Goal: Use online tool/utility: Utilize a website feature to perform a specific function

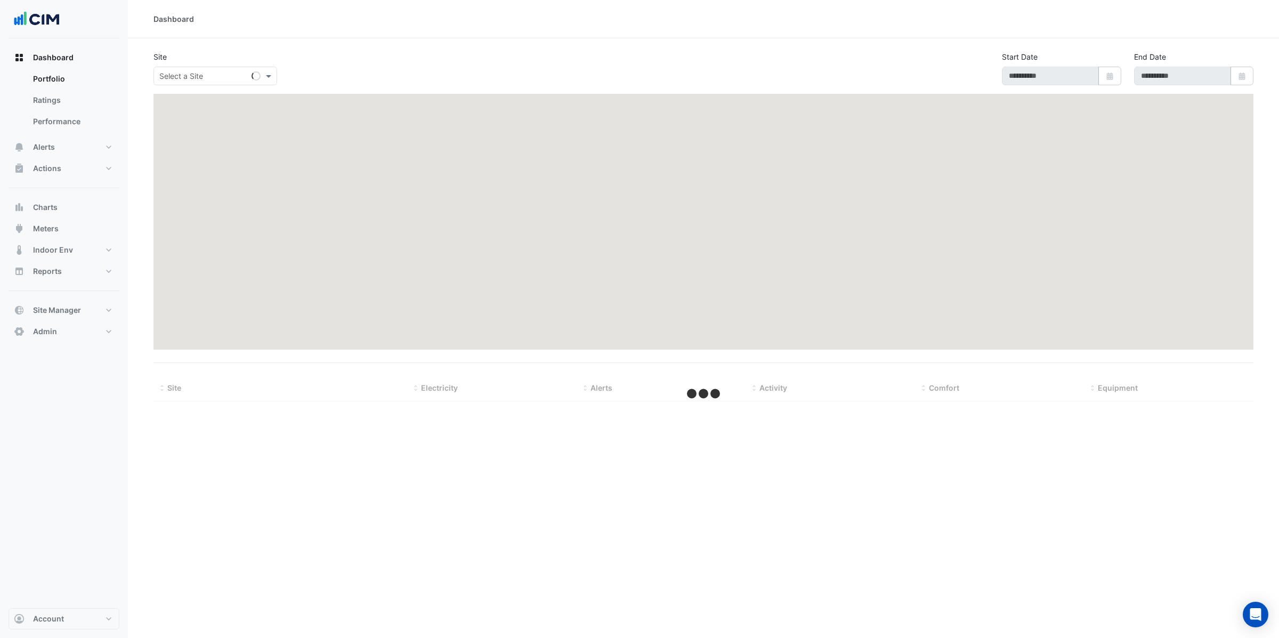
click at [219, 74] on input "text" at bounding box center [204, 76] width 91 height 11
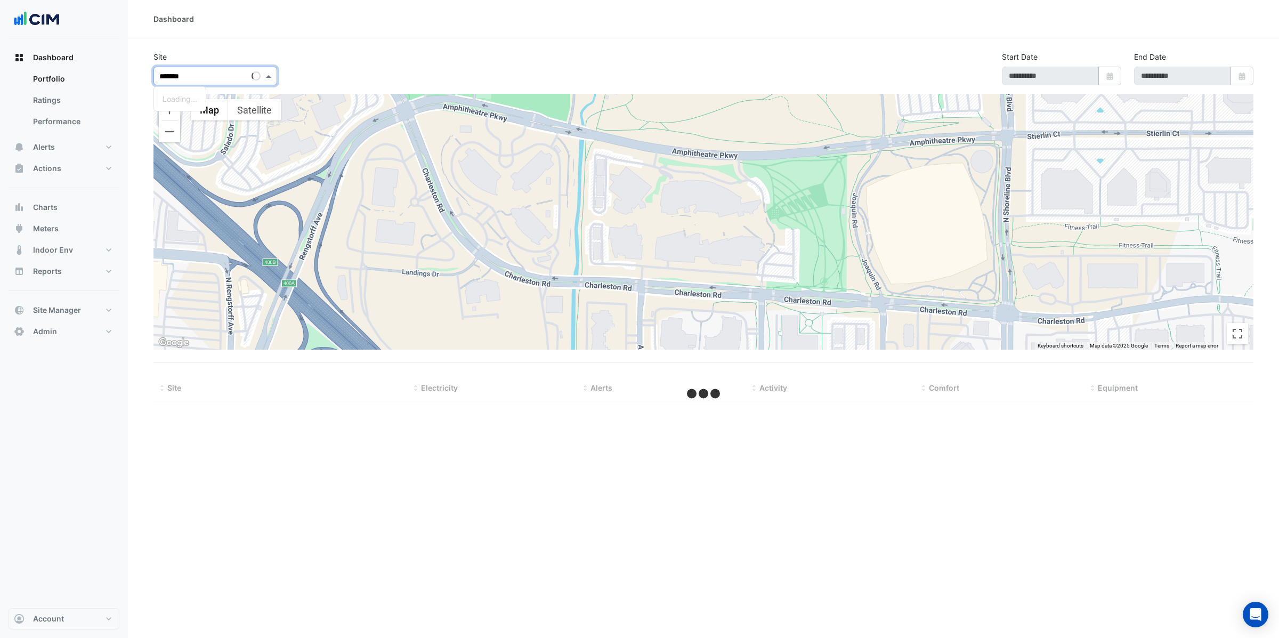
type input "********"
click at [61, 209] on button "Charts" at bounding box center [64, 207] width 111 height 21
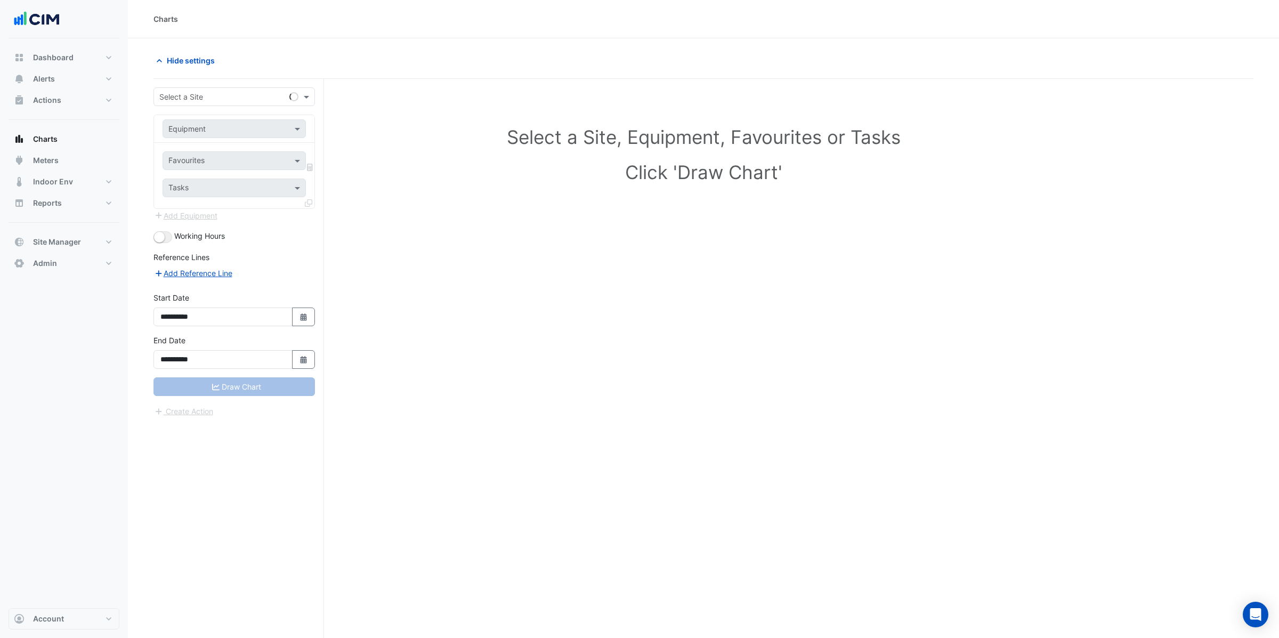
click at [188, 94] on input "text" at bounding box center [223, 97] width 128 height 11
type input "*****"
click at [206, 132] on span "[STREET_ADDRESS]" at bounding box center [206, 134] width 70 height 9
click at [199, 134] on div "Equipment" at bounding box center [233, 128] width 143 height 19
type input "***"
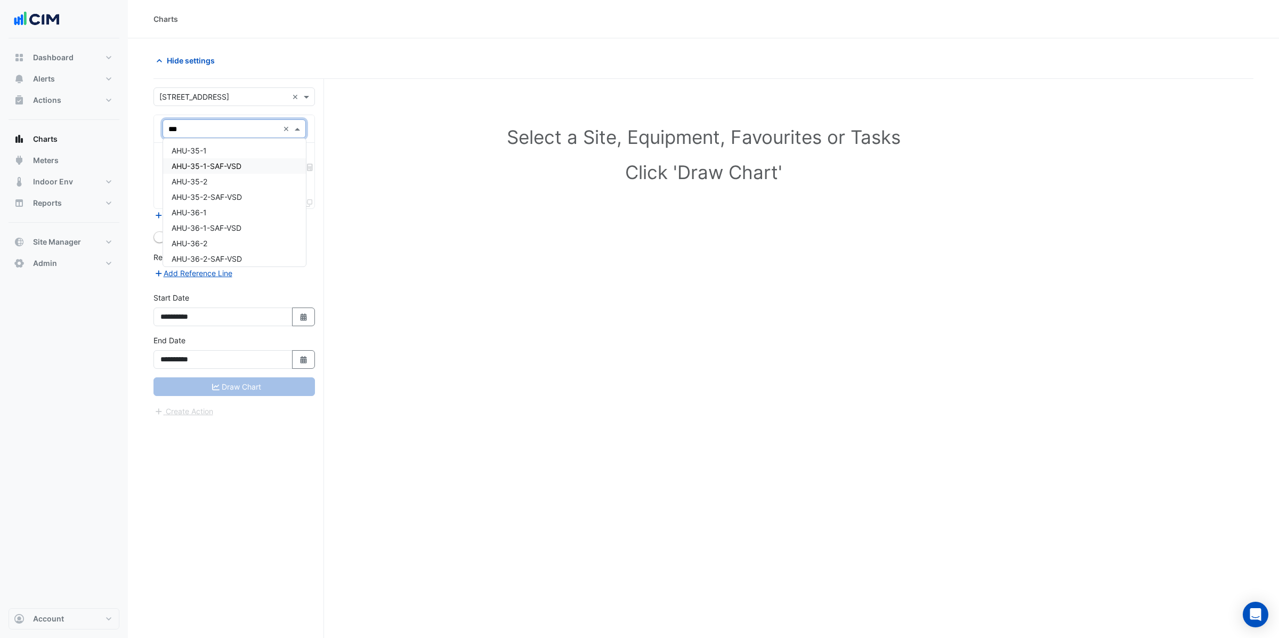
click at [210, 160] on div "AHU-35-1-SAF-VSD" at bounding box center [234, 165] width 143 height 15
click at [215, 133] on div "× AHU-35-1-SAF-VSD" at bounding box center [203, 128] width 70 height 11
click at [206, 151] on span "AHU-35-1" at bounding box center [189, 150] width 35 height 9
click at [206, 161] on input "text" at bounding box center [222, 161] width 108 height 11
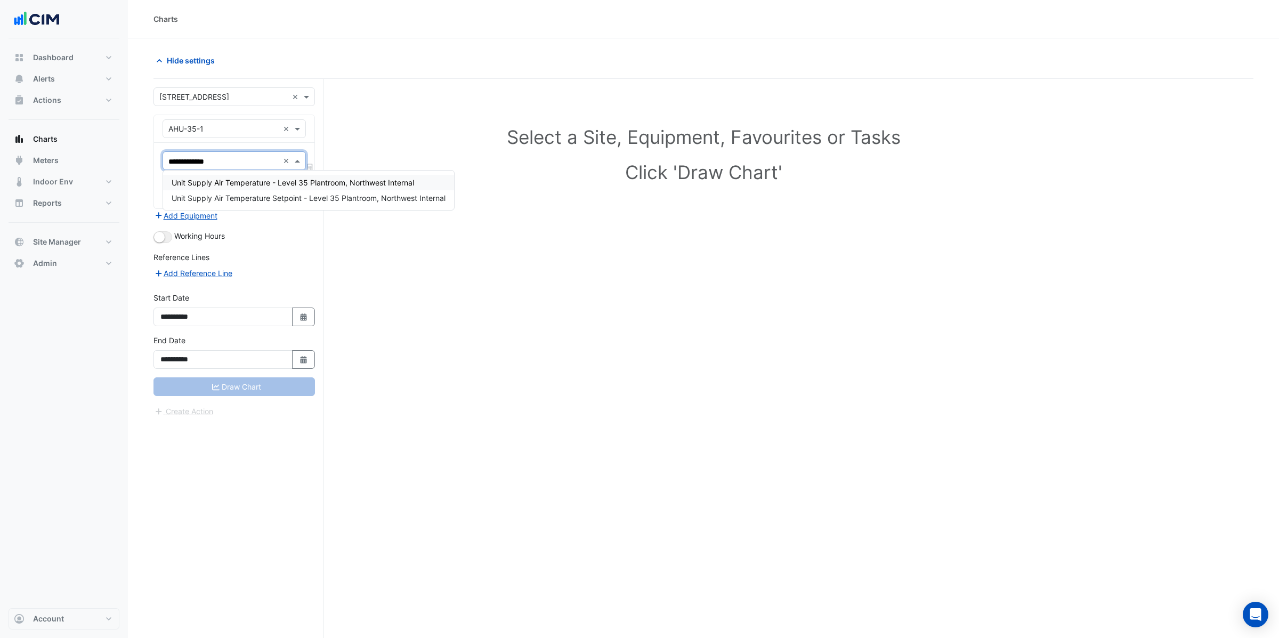
type input "**********"
click at [224, 186] on span "Unit Supply Air Temperature - Level 35 Plantroom, Northwest Internal" at bounding box center [293, 182] width 242 height 9
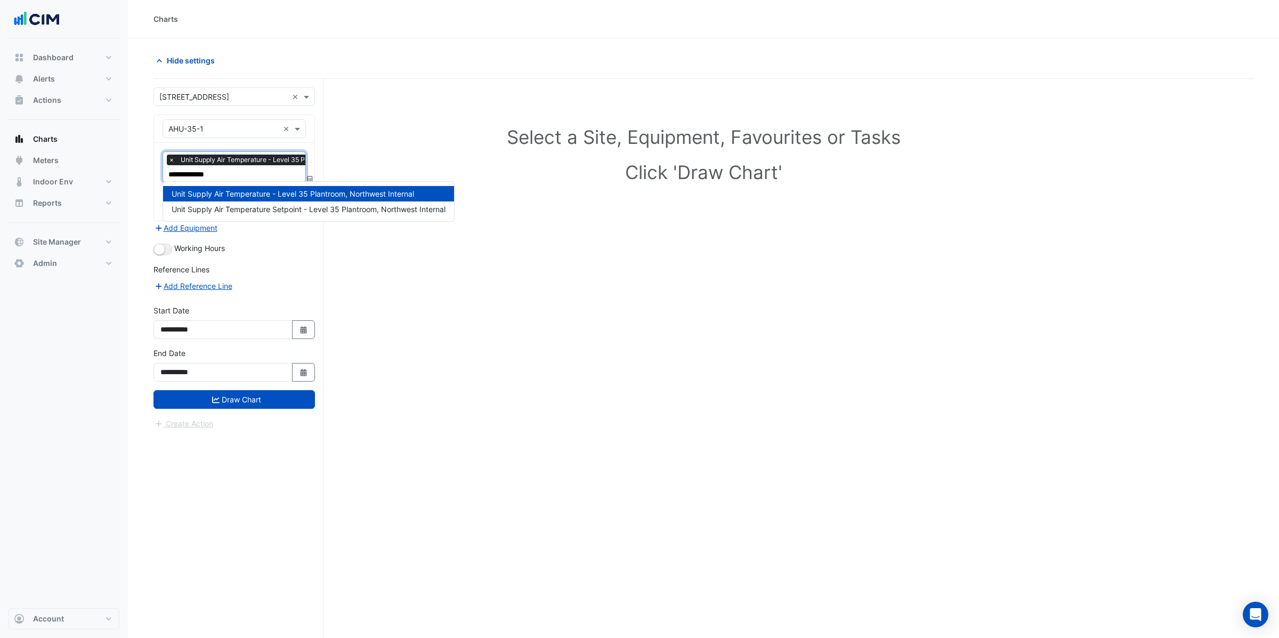
type input "**********"
click at [242, 206] on span "Unit Supply Air Temperature Setpoint - Level 35 Plantroom, Northwest Internal" at bounding box center [309, 209] width 274 height 9
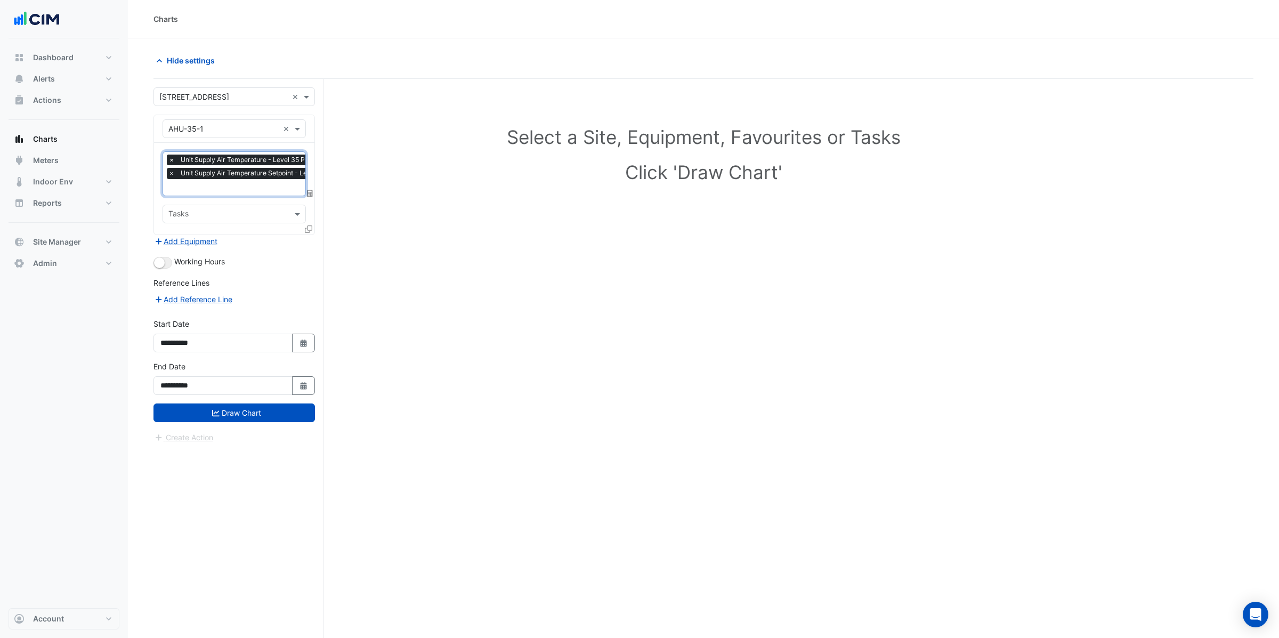
click at [170, 158] on span "×" at bounding box center [172, 159] width 10 height 11
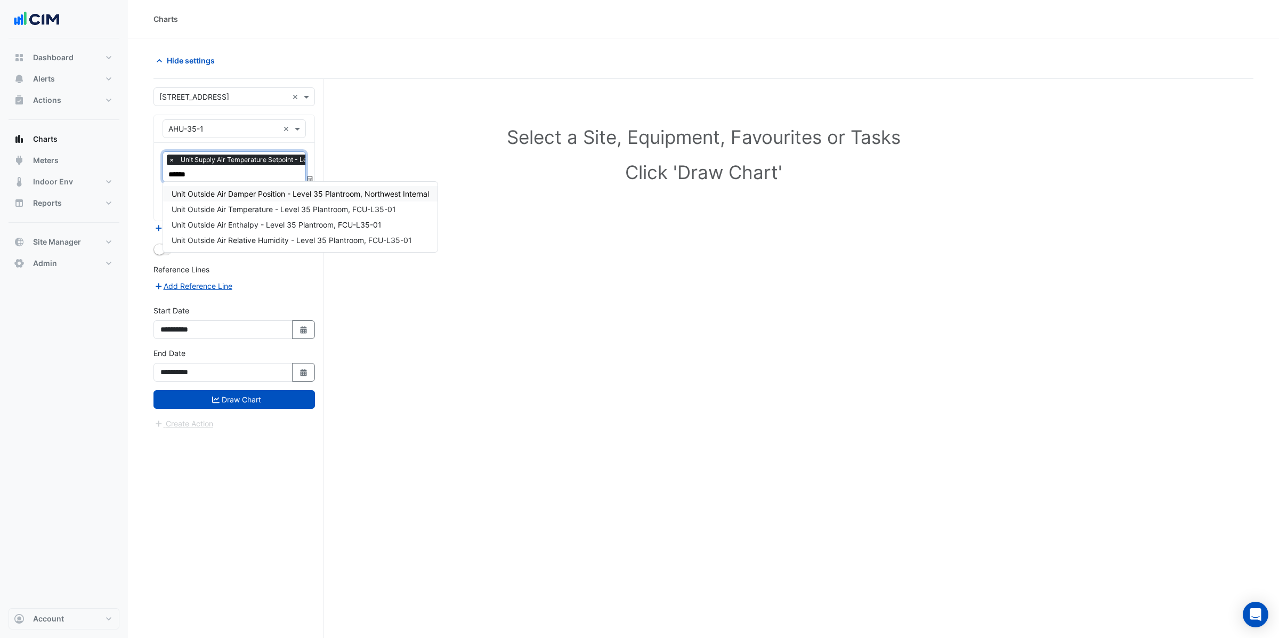
type input "*******"
click at [283, 204] on div "Unit Outside Air Temperature - Level 35 Plantroom, FCU-L35-01" at bounding box center [300, 208] width 274 height 15
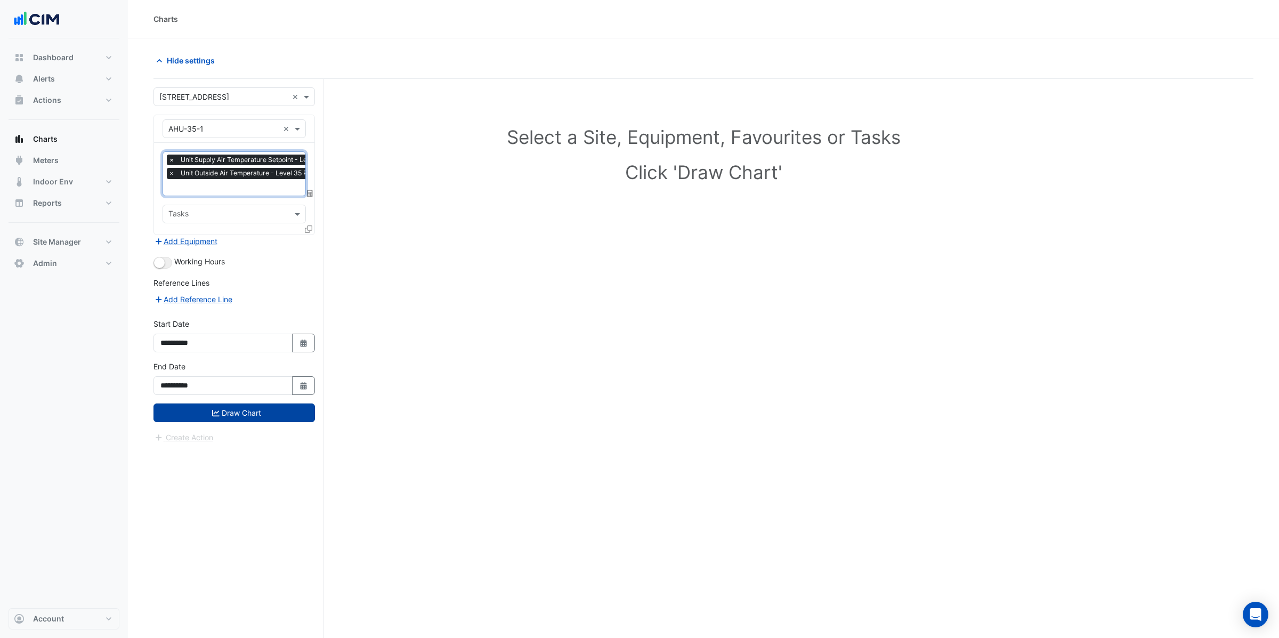
click at [257, 403] on button "Draw Chart" at bounding box center [233, 412] width 161 height 19
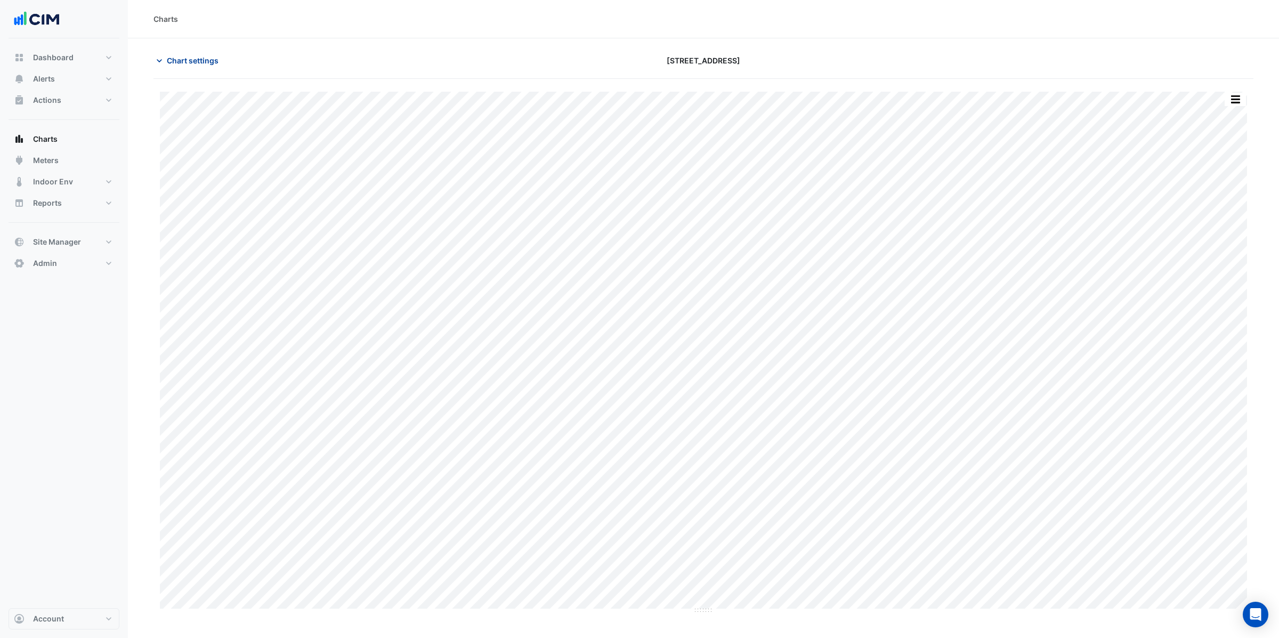
click at [197, 62] on span "Chart settings" at bounding box center [193, 60] width 52 height 11
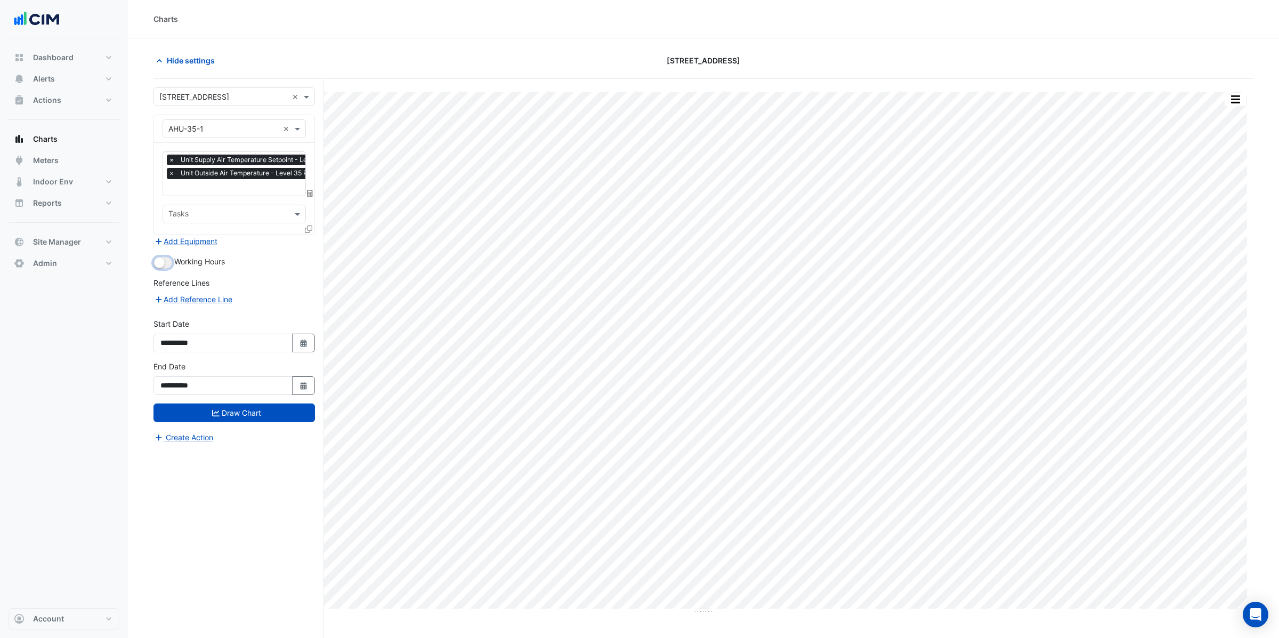
click at [166, 258] on button "button" at bounding box center [162, 263] width 19 height 12
click at [265, 409] on button "Draw Chart" at bounding box center [233, 412] width 161 height 19
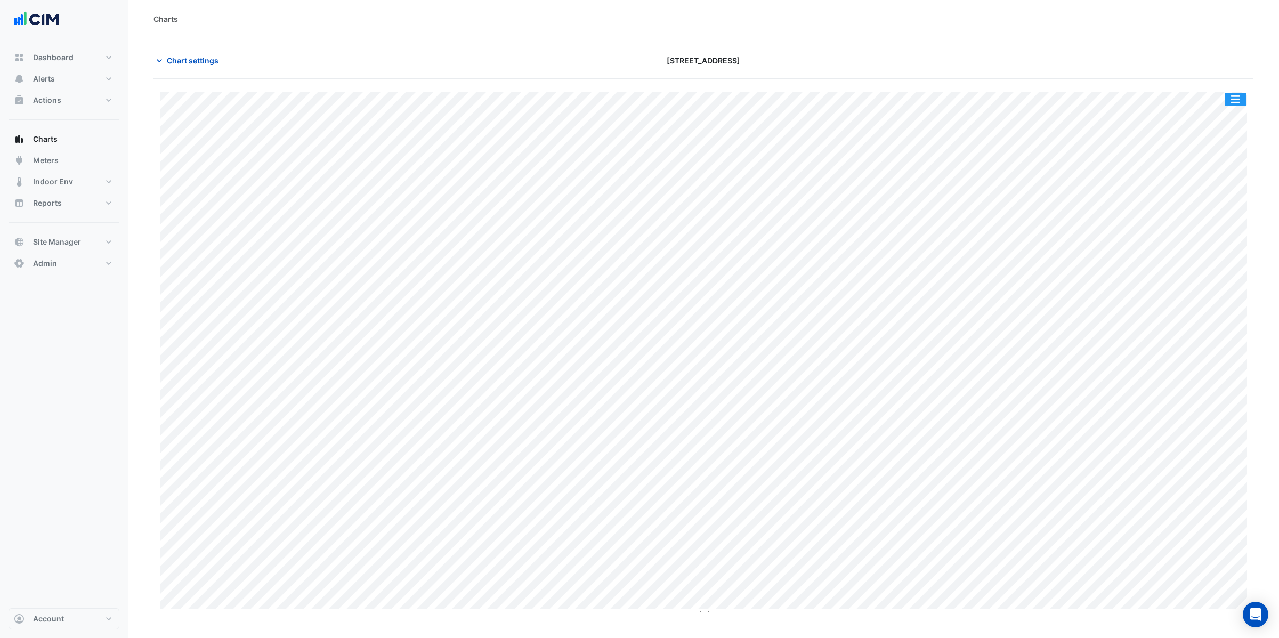
click at [1233, 104] on button "button" at bounding box center [1234, 99] width 21 height 13
click at [1215, 100] on button "button" at bounding box center [1213, 99] width 21 height 13
click at [1216, 102] on button "button" at bounding box center [1213, 99] width 21 height 13
click at [1209, 100] on button "button" at bounding box center [1213, 99] width 21 height 13
click at [1215, 96] on button "button" at bounding box center [1213, 99] width 21 height 13
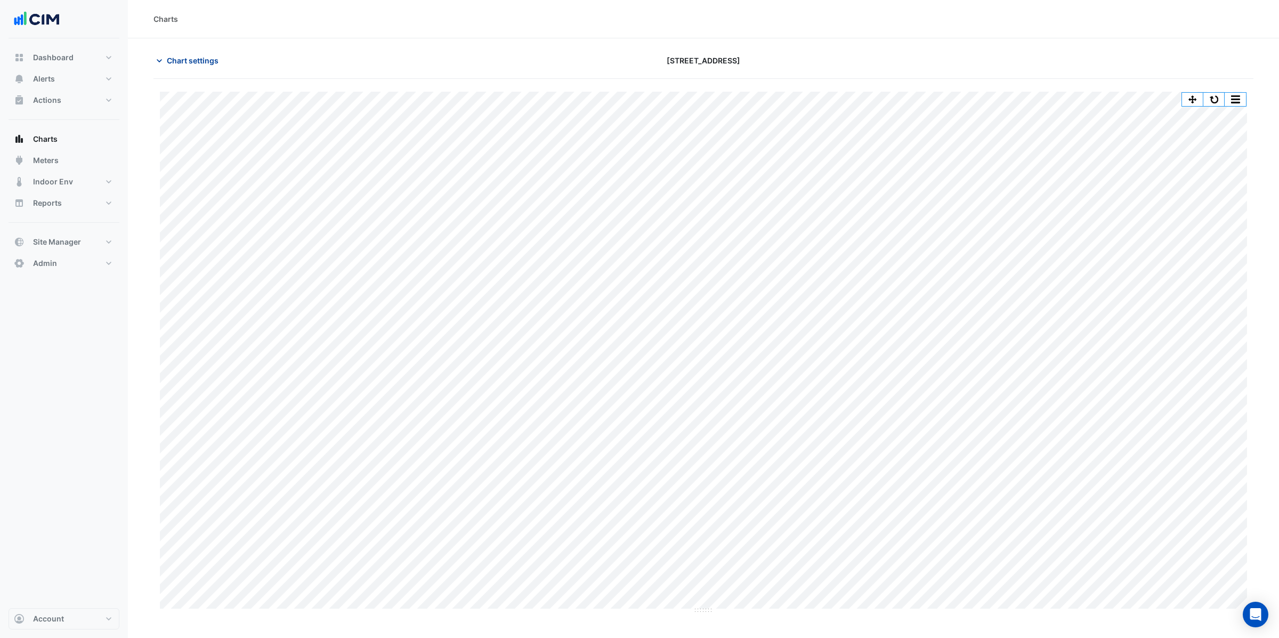
click at [194, 65] on span "Chart settings" at bounding box center [193, 60] width 52 height 11
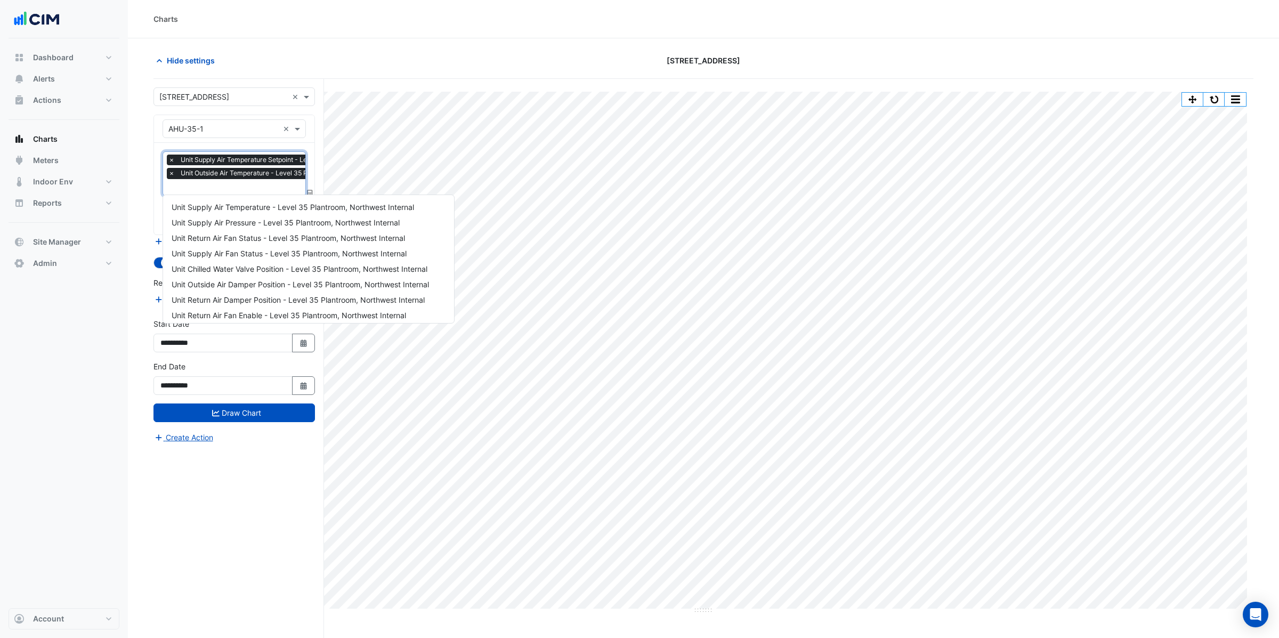
click at [259, 183] on input "text" at bounding box center [295, 188] width 255 height 11
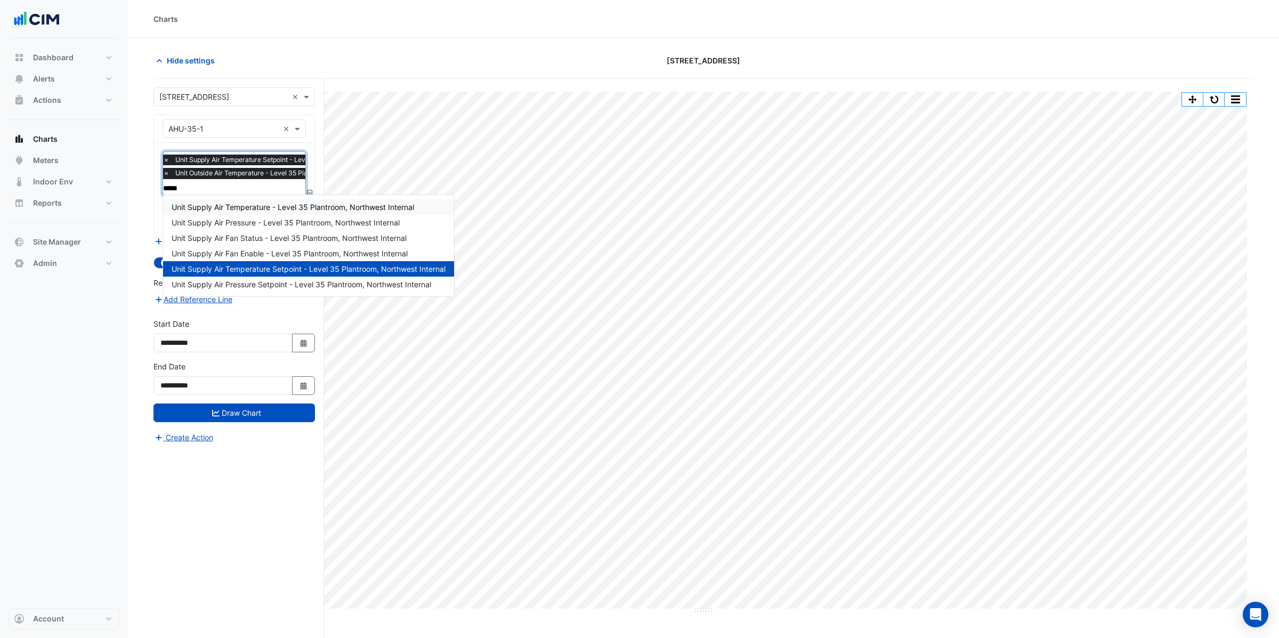
type input "******"
click at [295, 212] on div "Unit Supply Air Temperature - Level 35 Plantroom, Northwest Internal" at bounding box center [308, 206] width 291 height 15
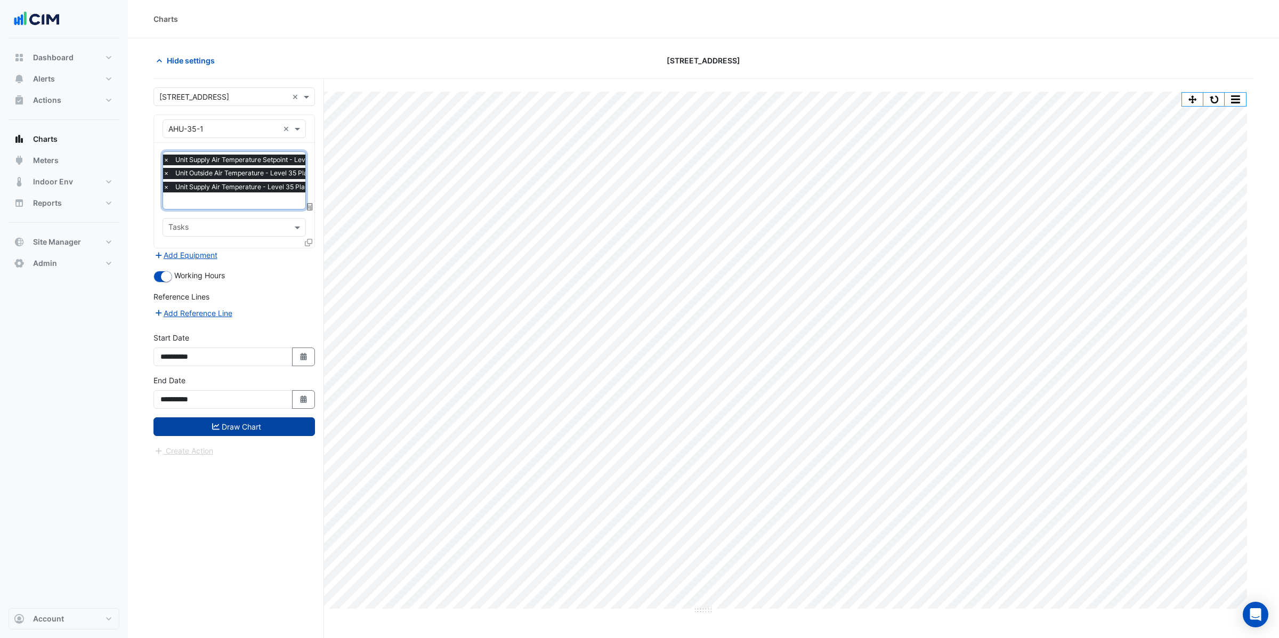
click at [257, 426] on button "Draw Chart" at bounding box center [233, 426] width 161 height 19
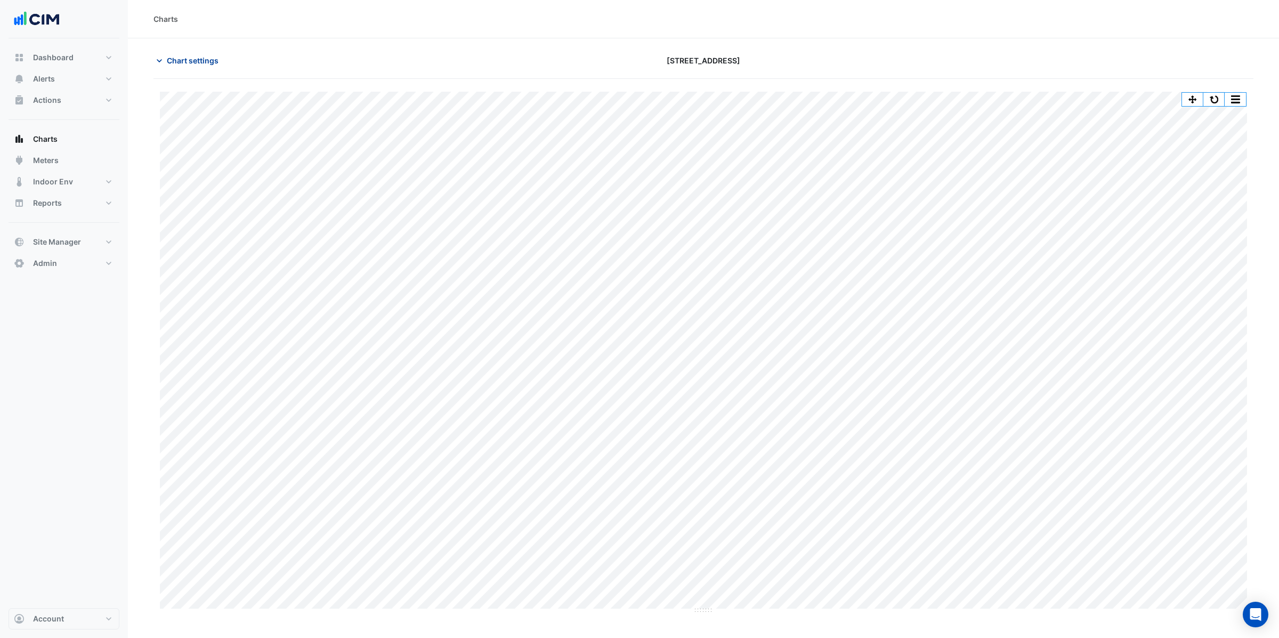
click at [216, 58] on span "Chart settings" at bounding box center [193, 60] width 52 height 11
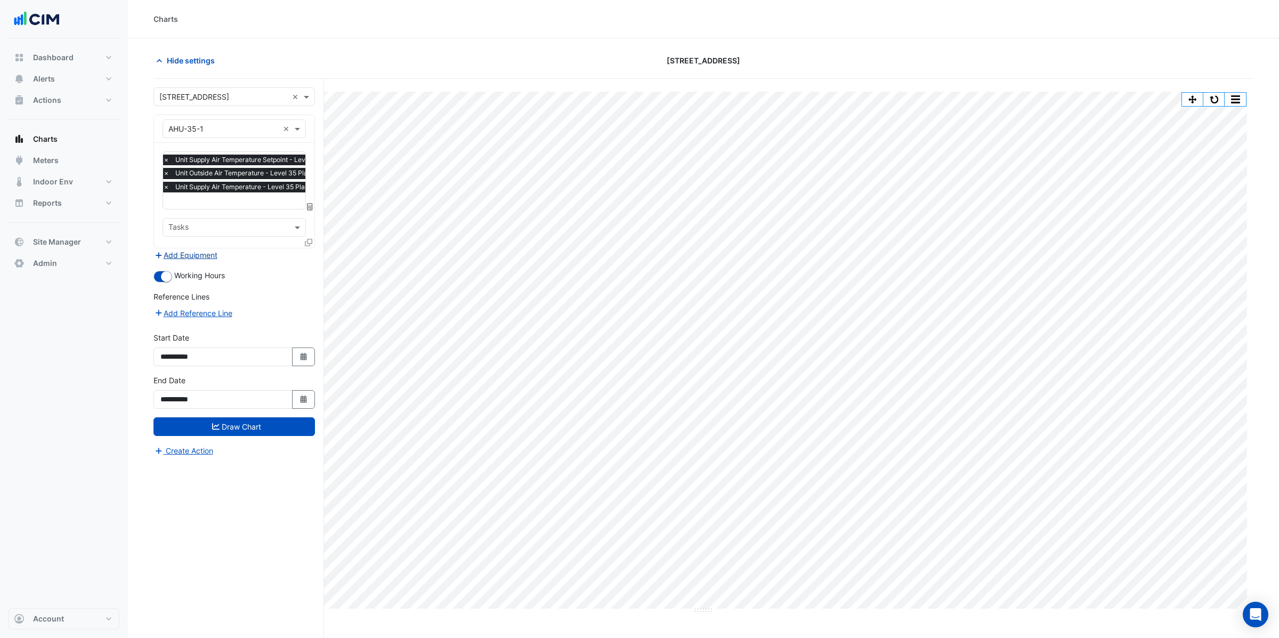
click at [192, 249] on button "Add Equipment" at bounding box center [185, 255] width 64 height 12
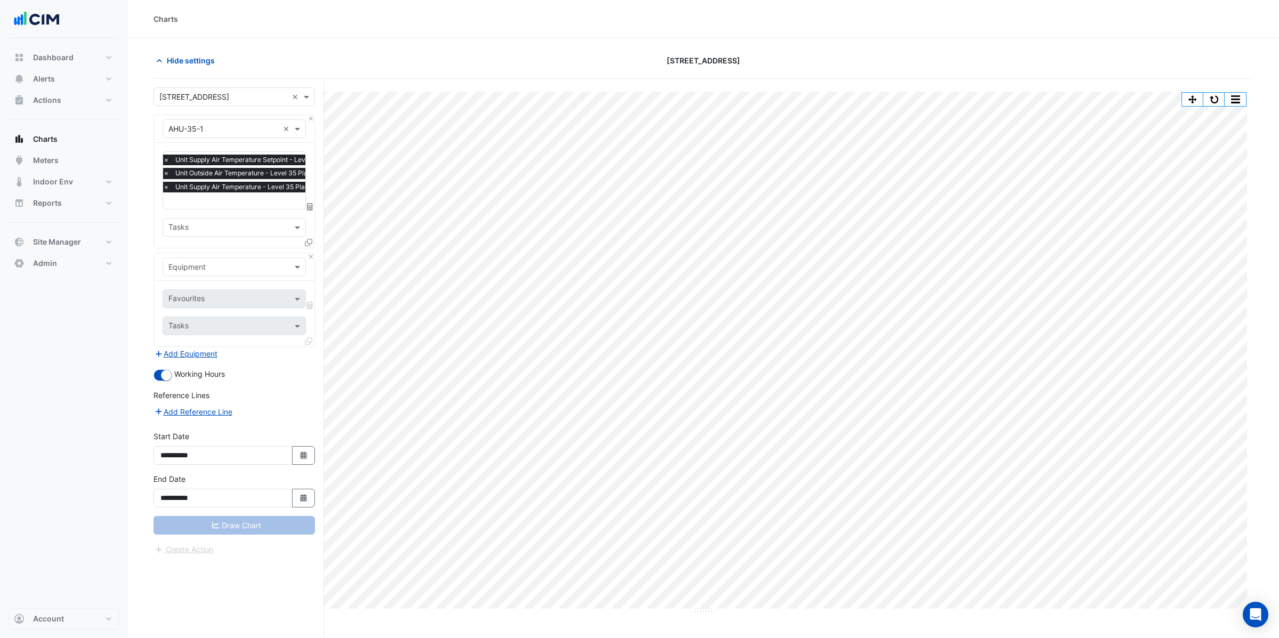
click at [194, 265] on input "text" at bounding box center [223, 267] width 110 height 11
type input "*"
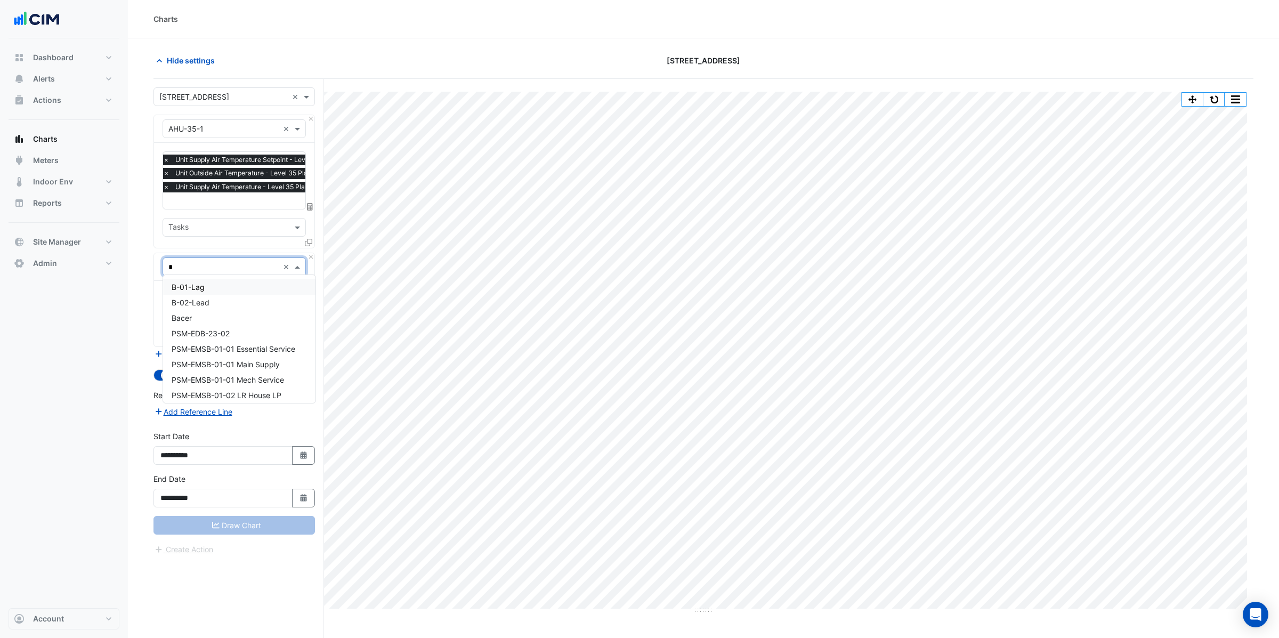
click at [216, 286] on div "B-01-Lag" at bounding box center [239, 286] width 152 height 15
click at [217, 295] on input "text" at bounding box center [222, 299] width 108 height 11
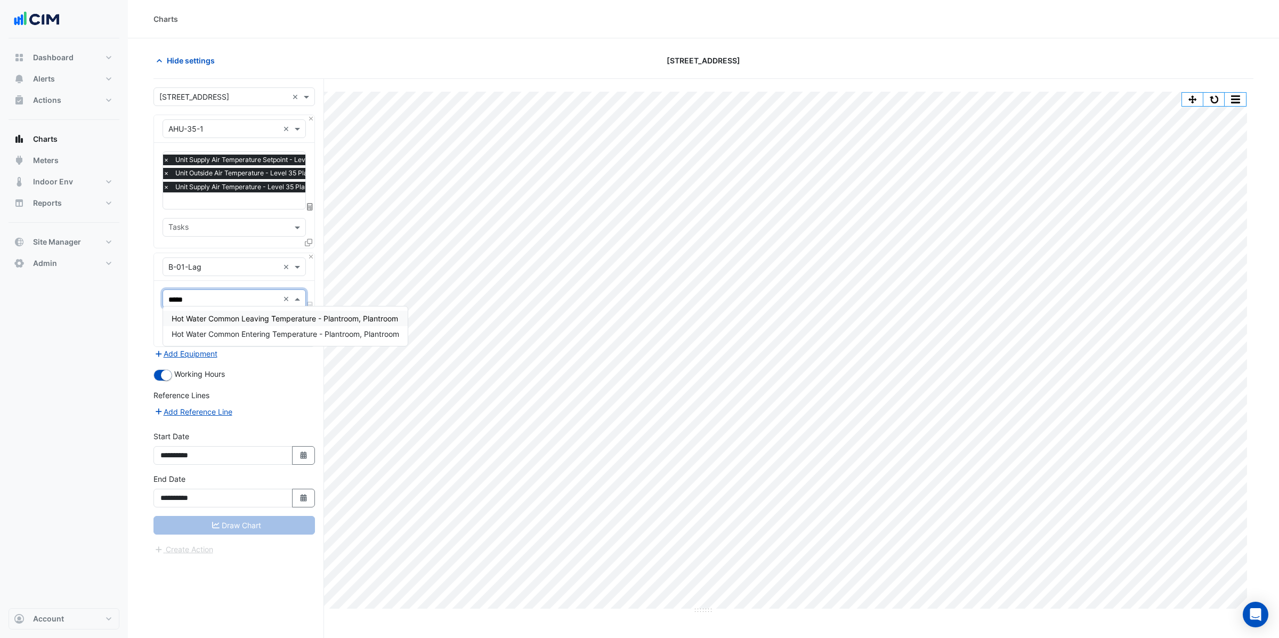
type input "******"
click at [240, 321] on span "Hot Water Common Leaving Temperature - Plantroom, Plantroom" at bounding box center [285, 318] width 226 height 9
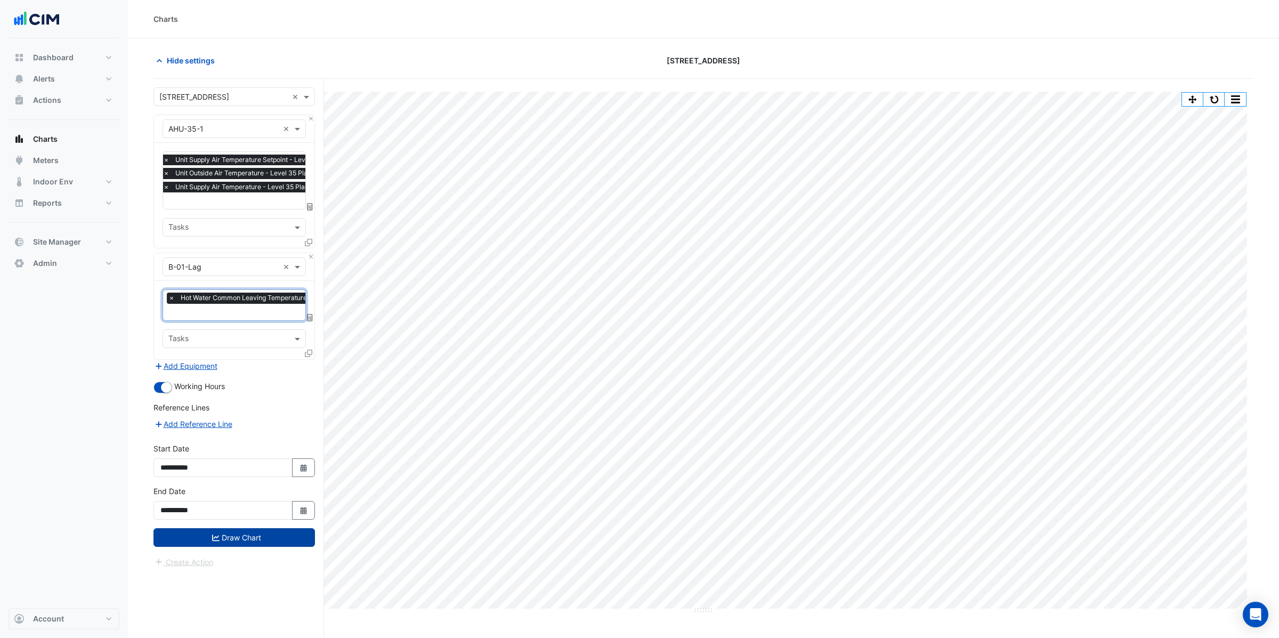
click at [241, 534] on button "Draw Chart" at bounding box center [233, 537] width 161 height 19
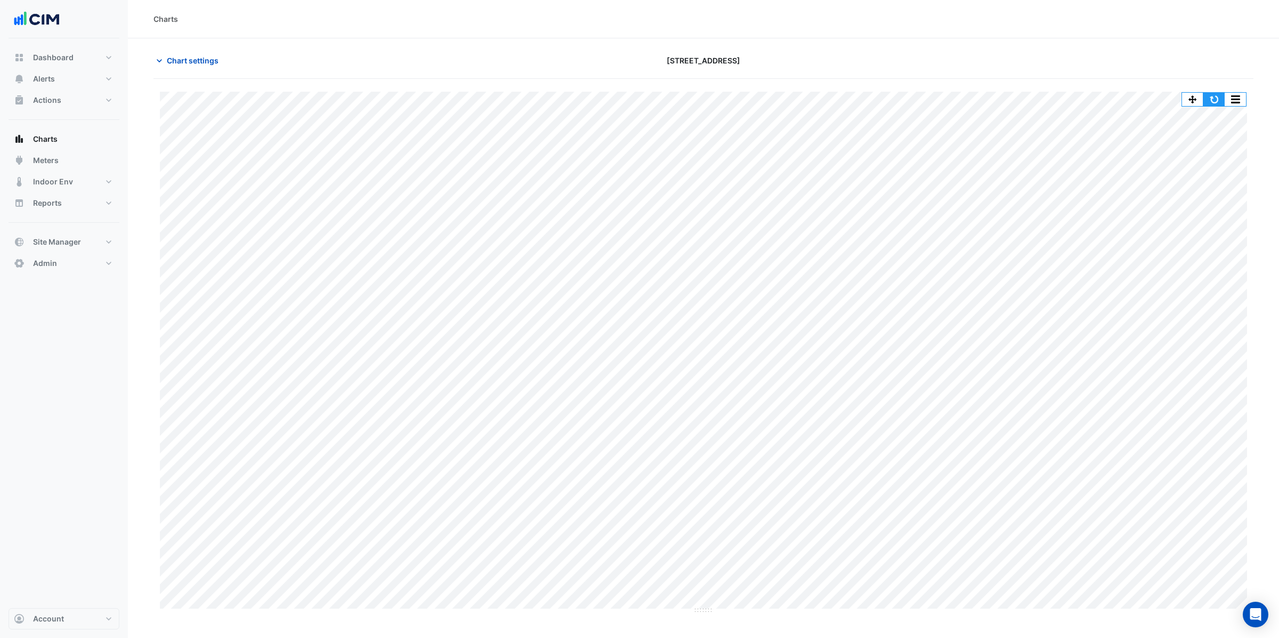
click at [1218, 100] on button "button" at bounding box center [1213, 99] width 21 height 13
click at [1209, 104] on button "button" at bounding box center [1213, 99] width 21 height 13
click at [202, 53] on button "Chart settings" at bounding box center [189, 60] width 72 height 19
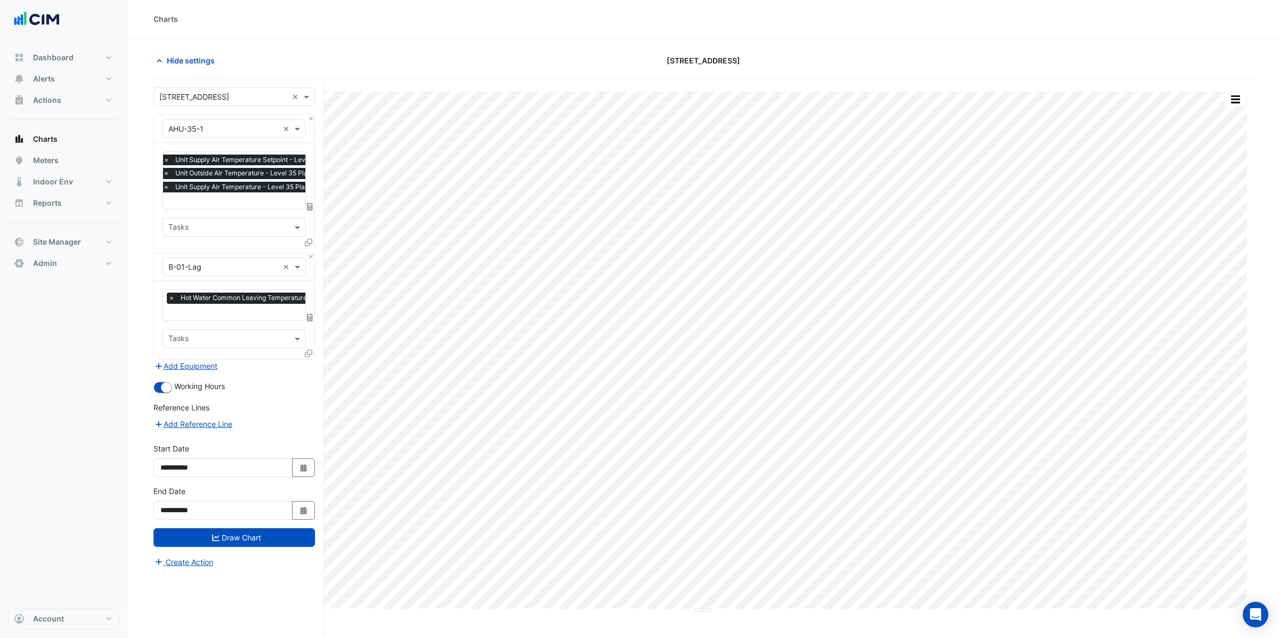
click at [261, 202] on input "text" at bounding box center [290, 201] width 255 height 11
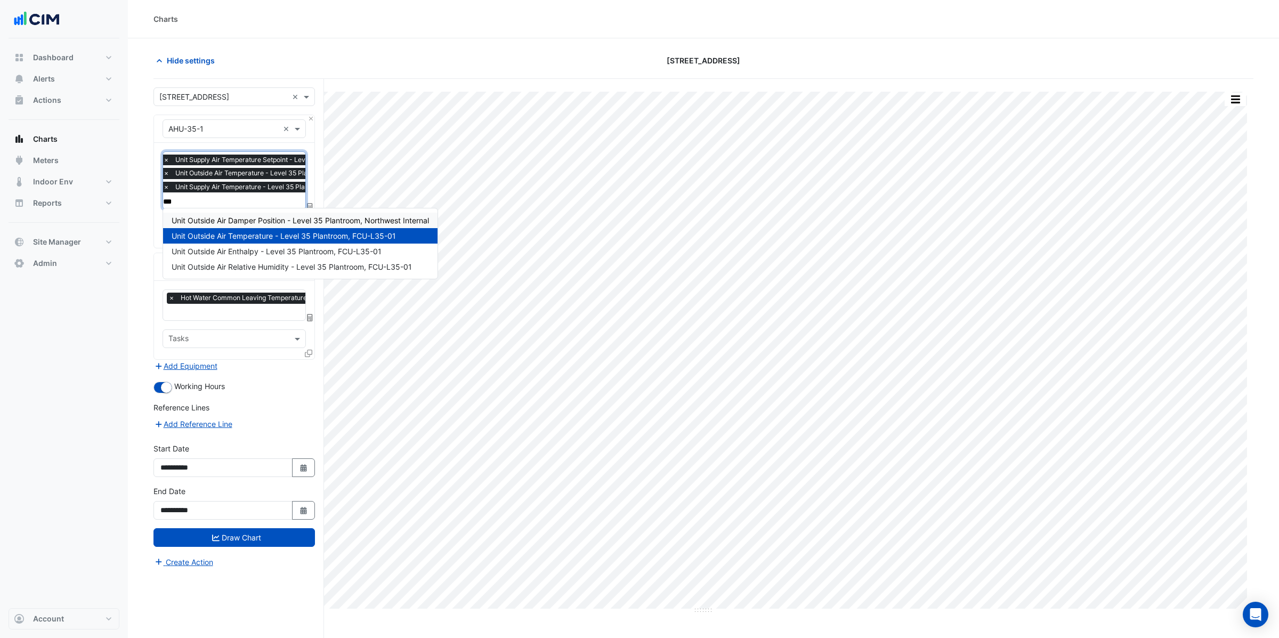
type input "****"
click at [287, 218] on span "Unit Outside Air Damper Position - Level 35 Plantroom, Northwest Internal" at bounding box center [300, 220] width 257 height 9
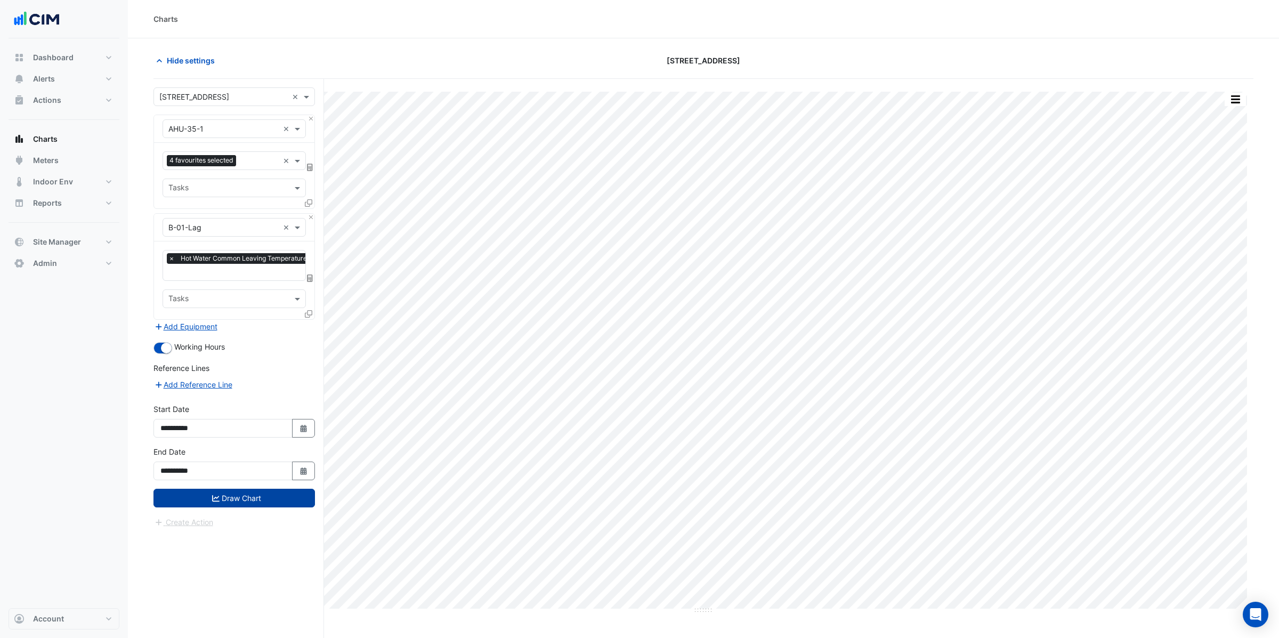
click at [234, 497] on button "Draw Chart" at bounding box center [233, 498] width 161 height 19
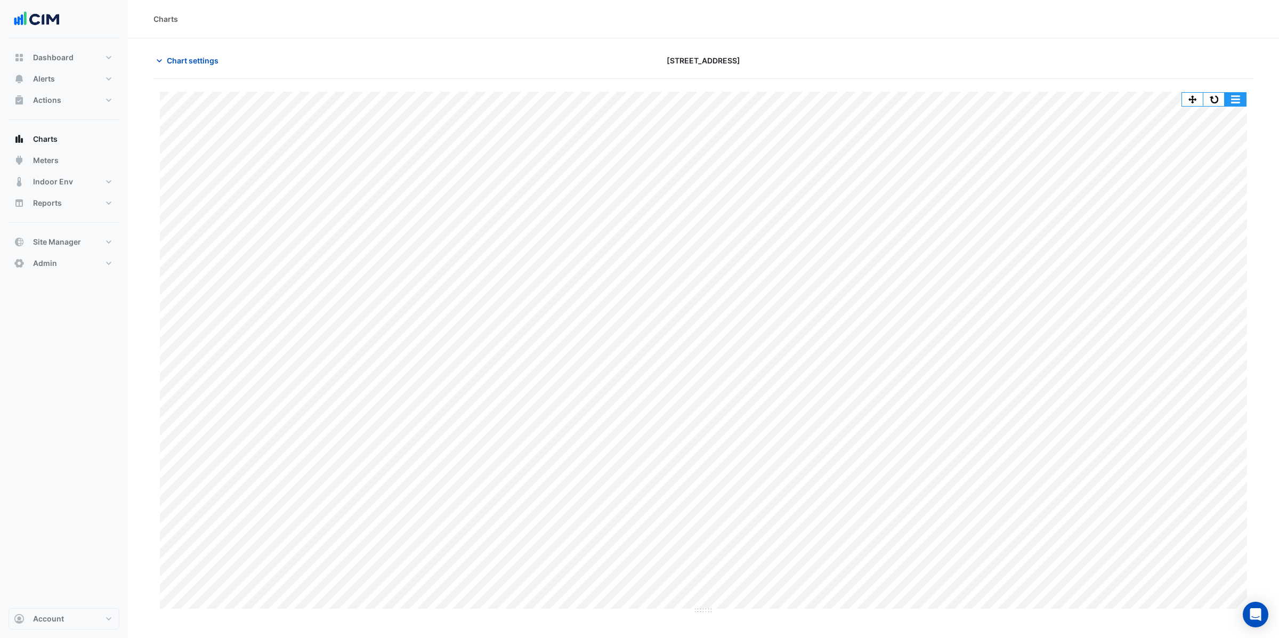
click at [1242, 101] on button "button" at bounding box center [1234, 99] width 21 height 13
click at [1229, 135] on div "Split by Unit" at bounding box center [1214, 137] width 64 height 19
click at [1217, 89] on div "Split by Equip Split All Split None Print Save as JPEG Save as PNG Pivot Data T…" at bounding box center [703, 194] width 1100 height 231
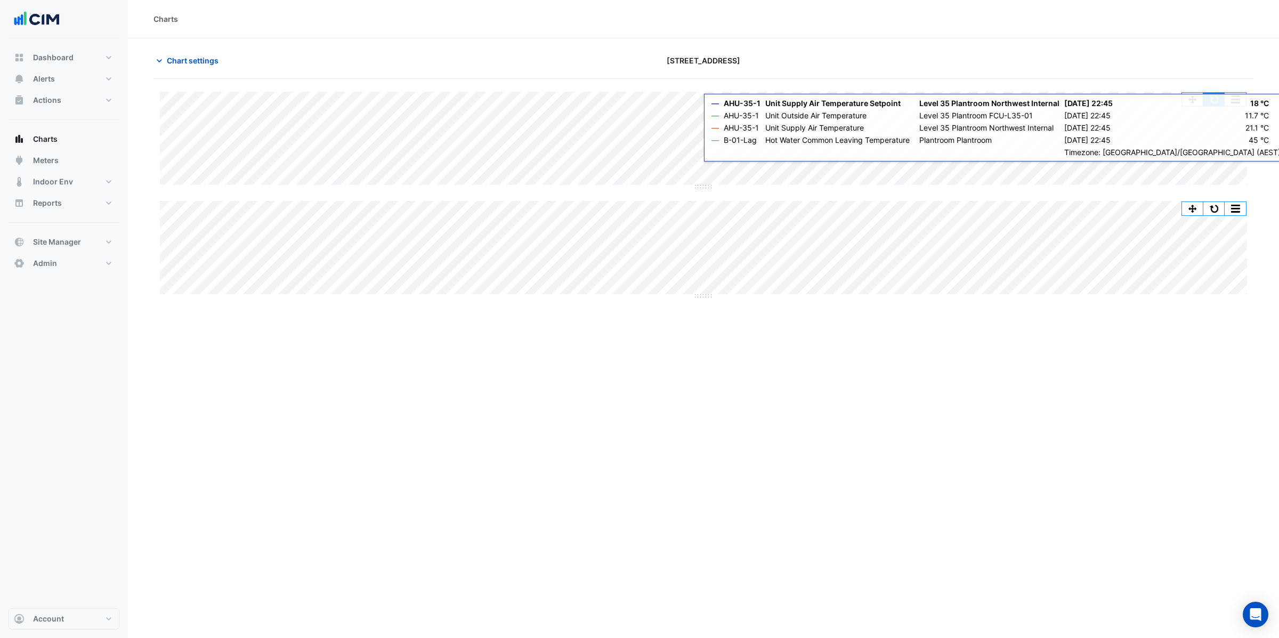
click at [1223, 100] on button "button" at bounding box center [1213, 99] width 21 height 13
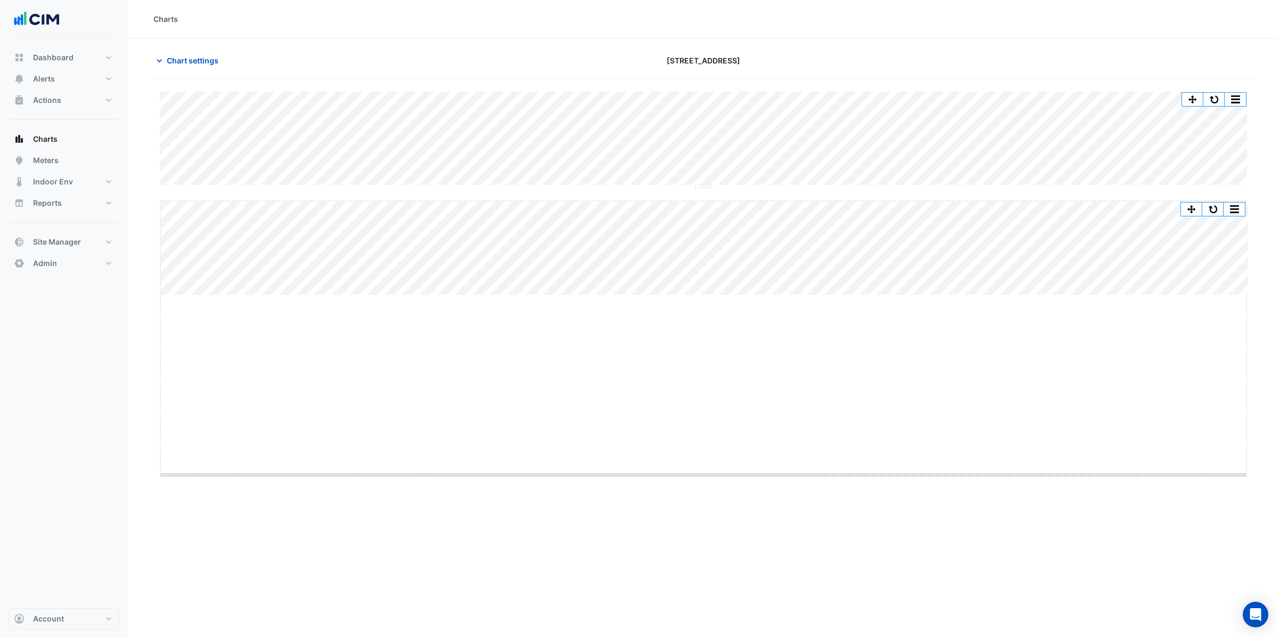
drag, startPoint x: 698, startPoint y: 295, endPoint x: 694, endPoint y: 475, distance: 180.1
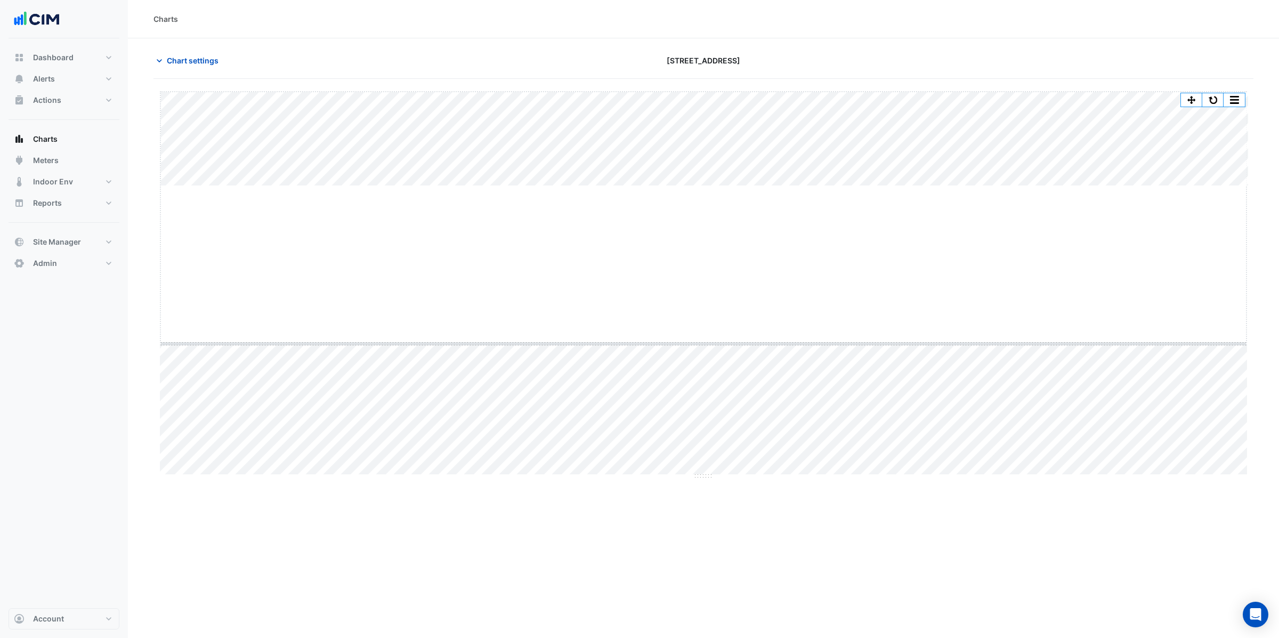
drag, startPoint x: 704, startPoint y: 184, endPoint x: 704, endPoint y: 343, distance: 158.2
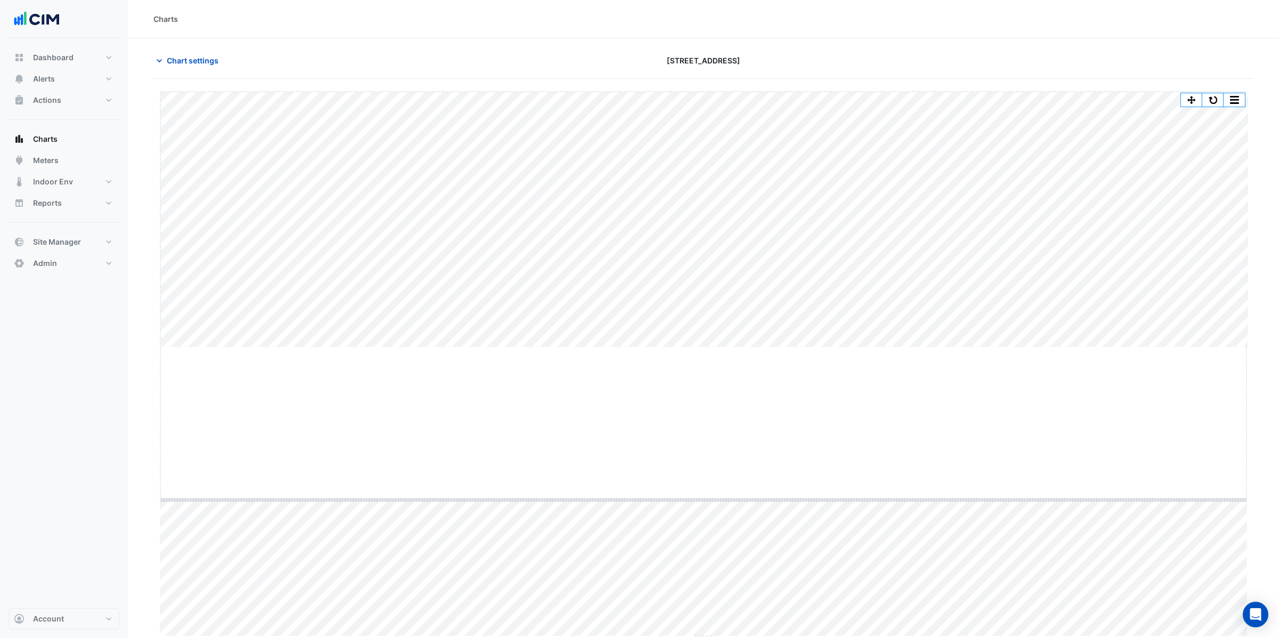
drag, startPoint x: 704, startPoint y: 348, endPoint x: 704, endPoint y: 356, distance: 8.0
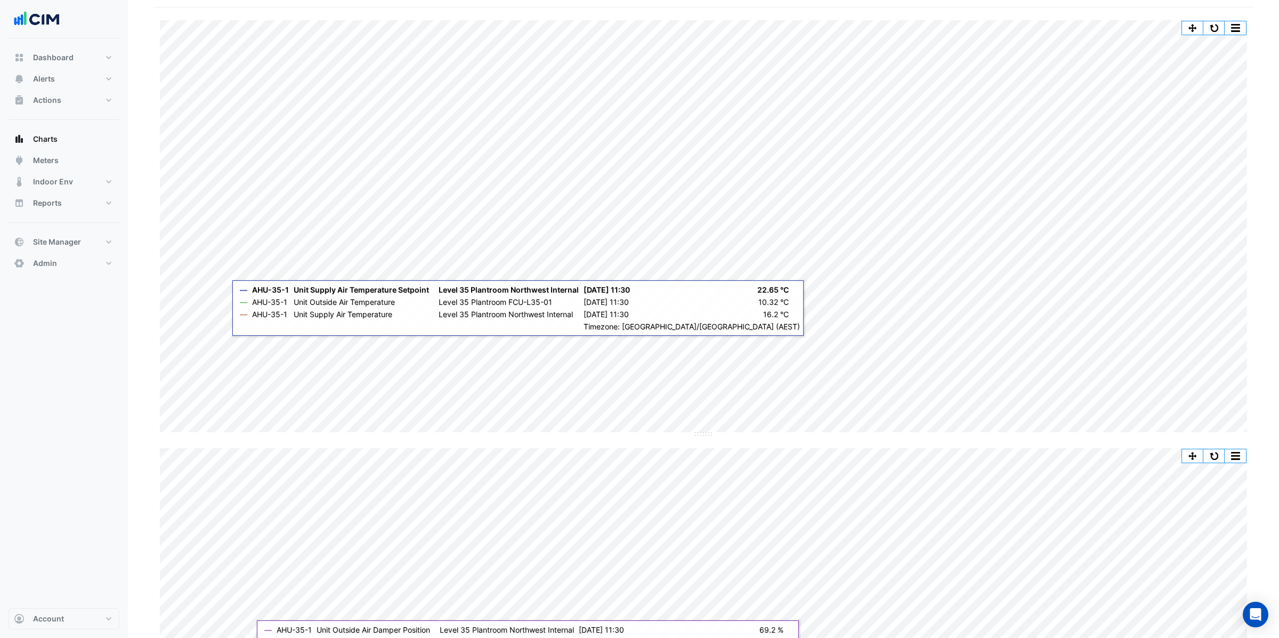
scroll to position [69, 0]
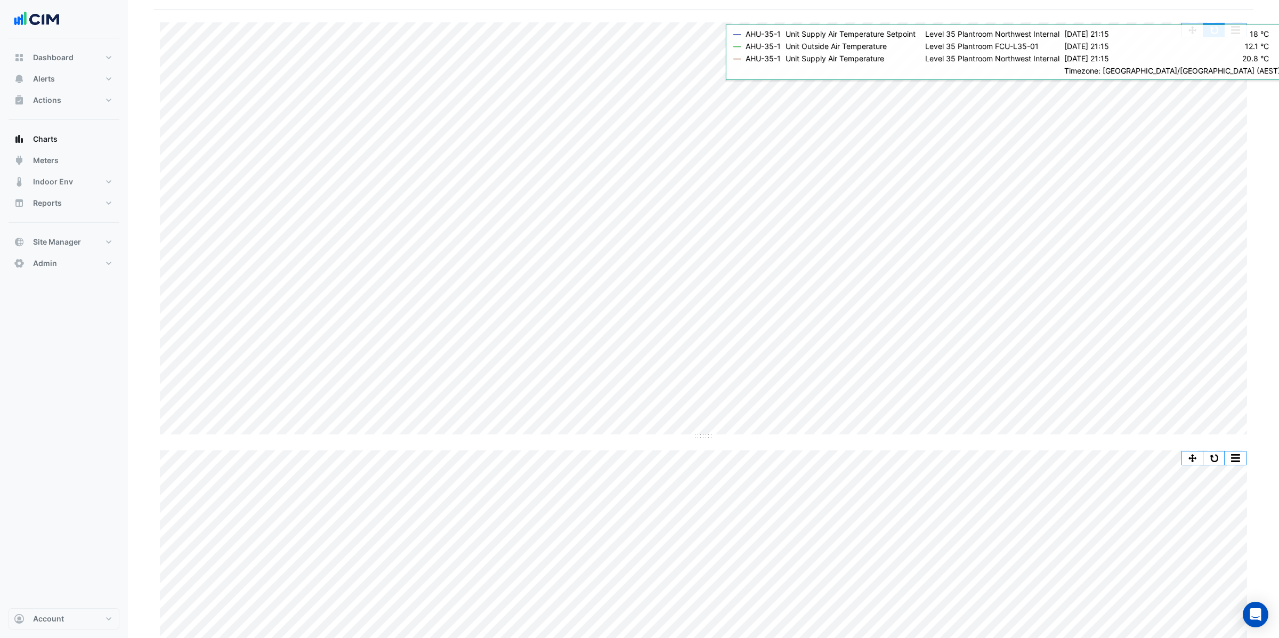
click at [1214, 34] on button "button" at bounding box center [1213, 29] width 21 height 13
click at [1213, 29] on button "button" at bounding box center [1213, 29] width 21 height 13
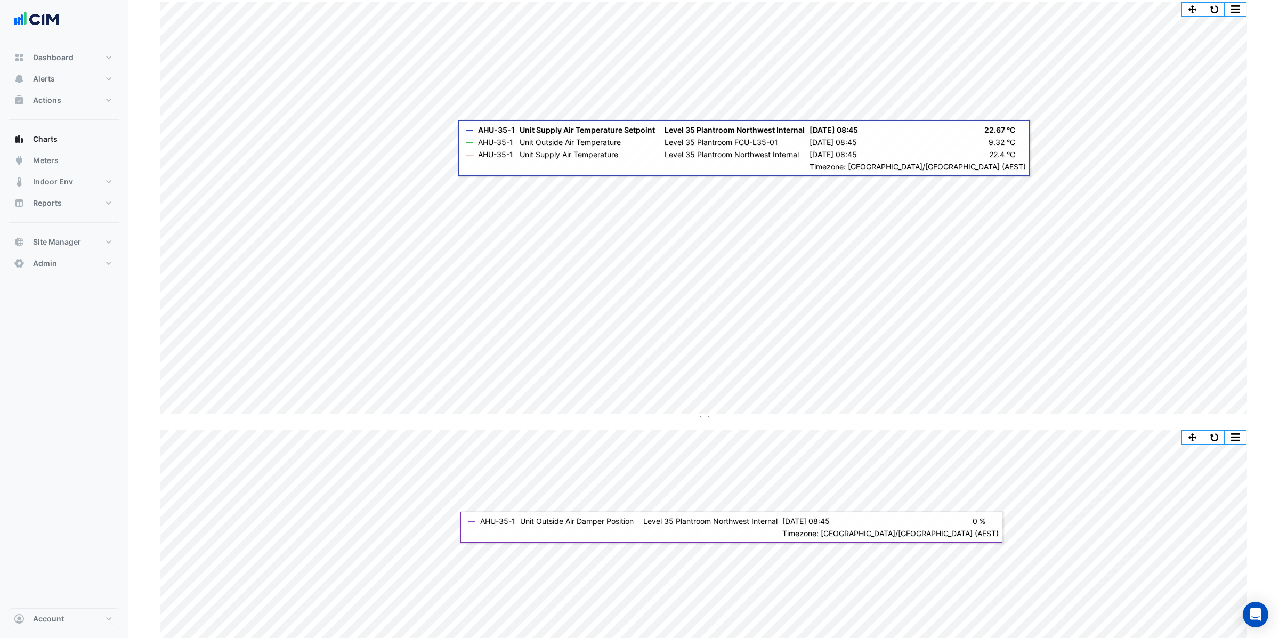
scroll to position [90, 0]
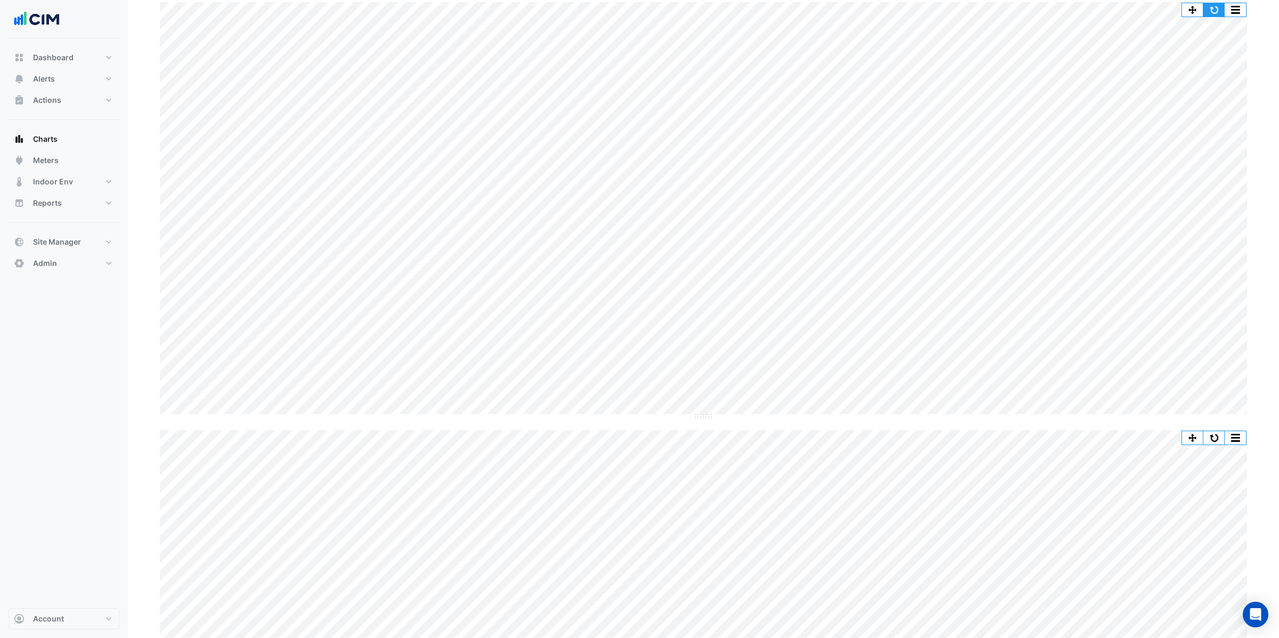
click at [1215, 10] on button "button" at bounding box center [1213, 9] width 21 height 13
click at [1208, 7] on button "button" at bounding box center [1203, 9] width 21 height 13
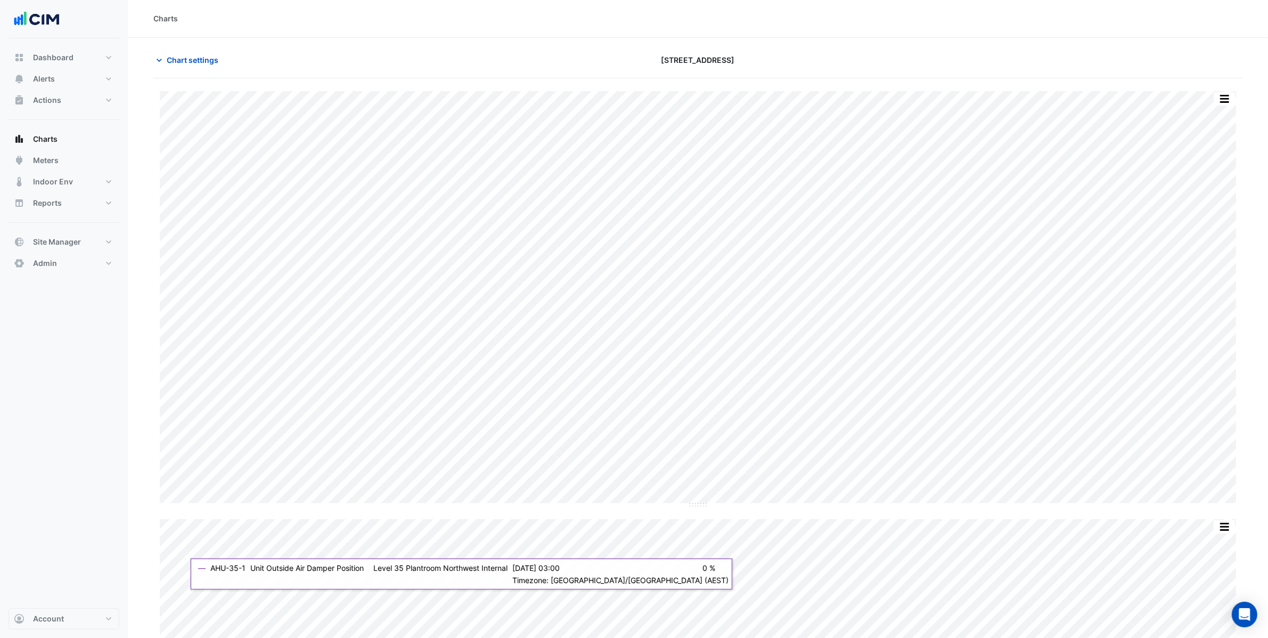
scroll to position [0, 0]
